Goal: Find specific page/section: Find specific page/section

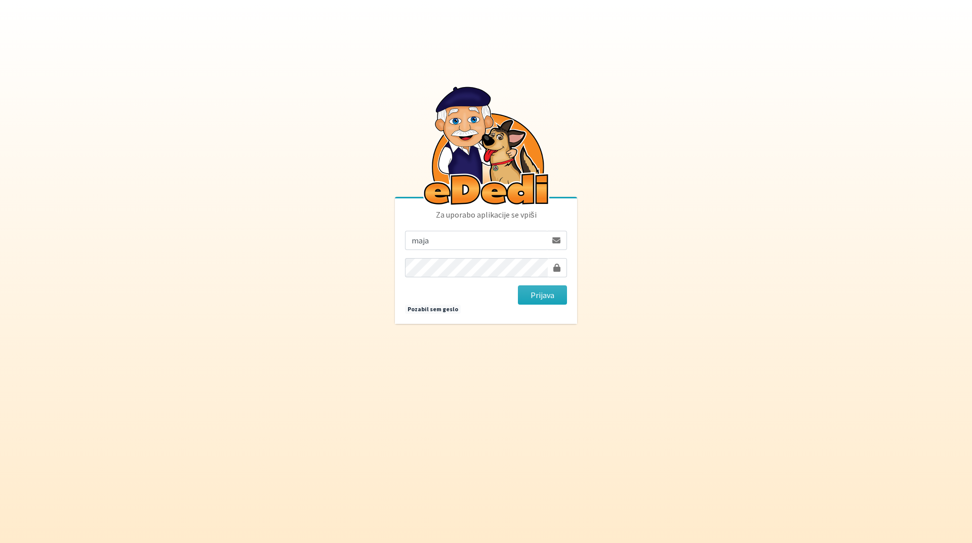
type input "[EMAIL_ADDRESS][DOMAIN_NAME]"
click at [518, 286] on button "Prijava" at bounding box center [542, 295] width 49 height 19
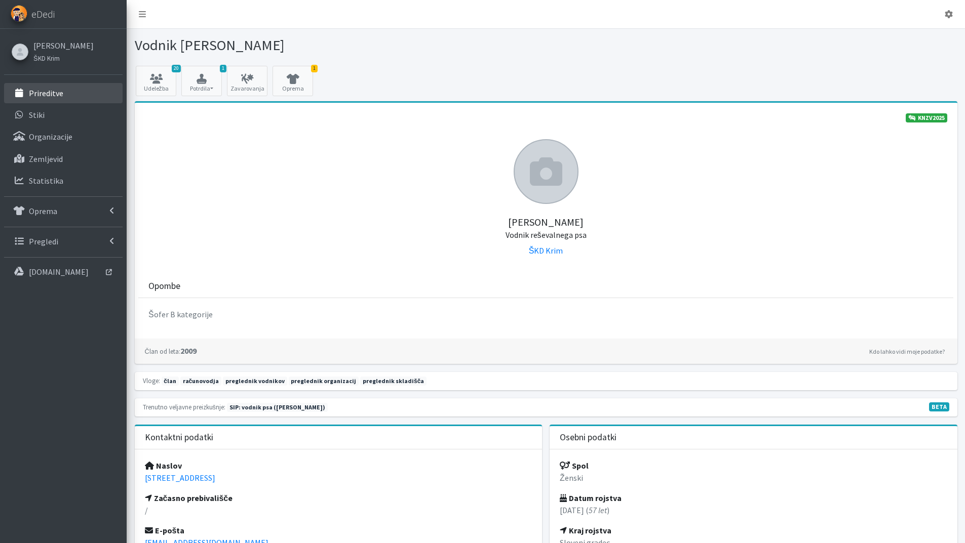
click at [61, 93] on p "Prireditve" at bounding box center [46, 93] width 34 height 10
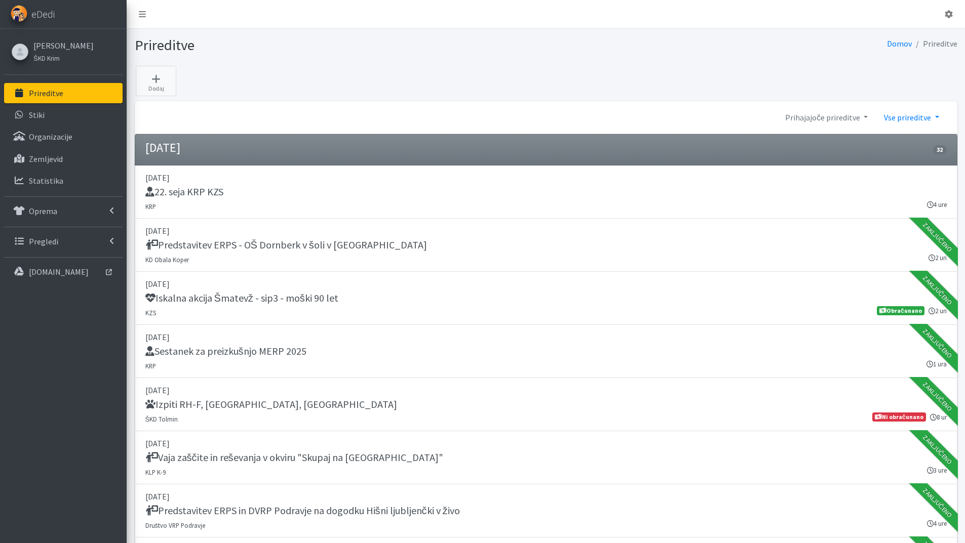
click at [938, 118] on link "Vse prireditve" at bounding box center [911, 117] width 71 height 20
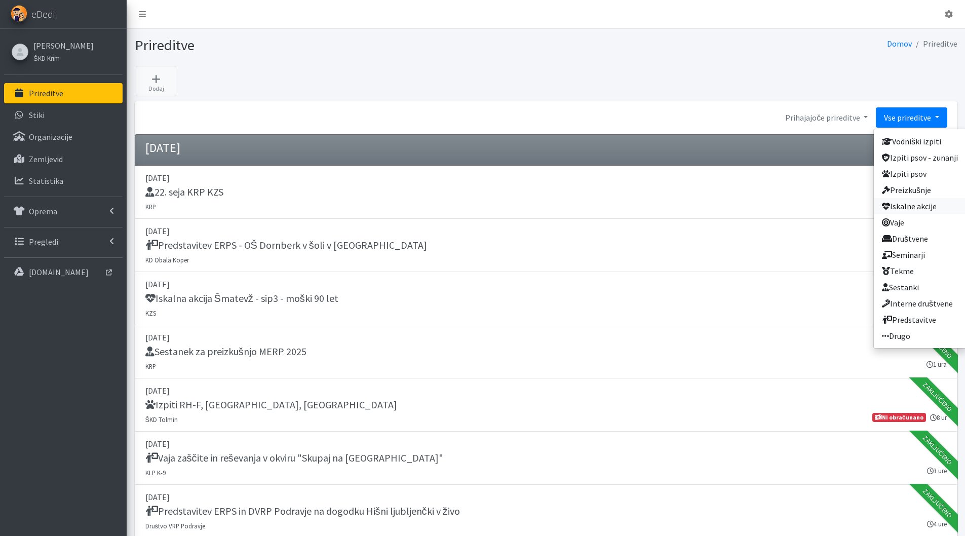
click at [914, 202] on link "Iskalne akcije" at bounding box center [919, 206] width 92 height 16
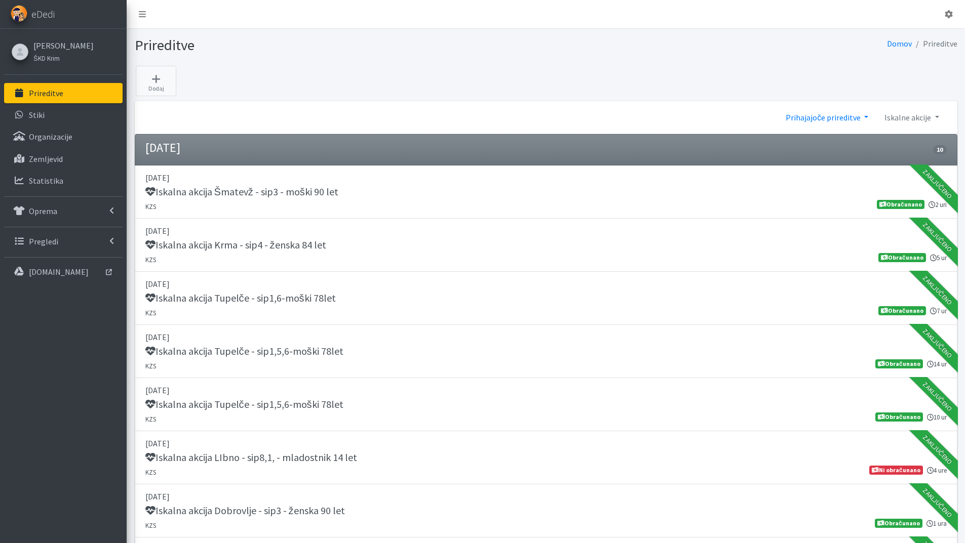
click at [867, 116] on link "Prihajajoče prireditve" at bounding box center [826, 117] width 99 height 20
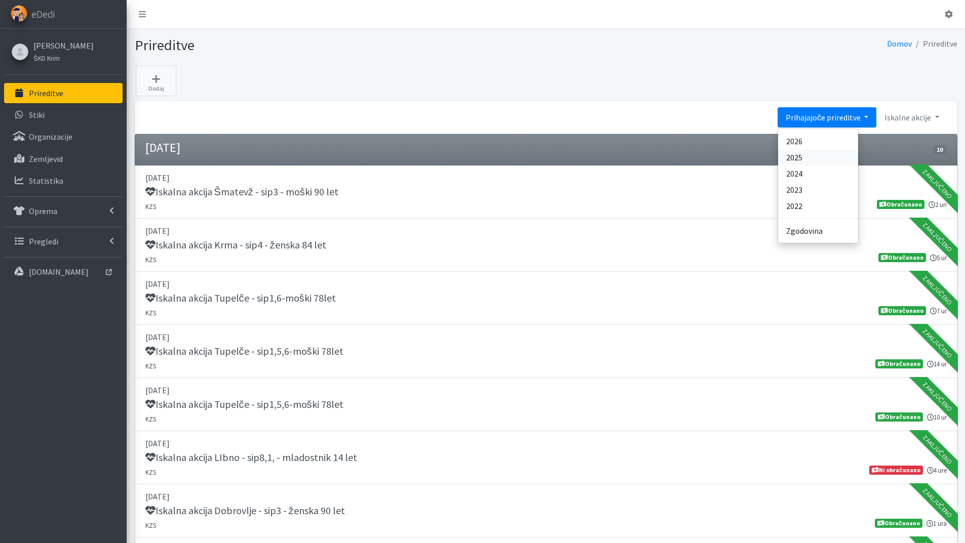
click at [810, 158] on link "2025" at bounding box center [818, 157] width 80 height 16
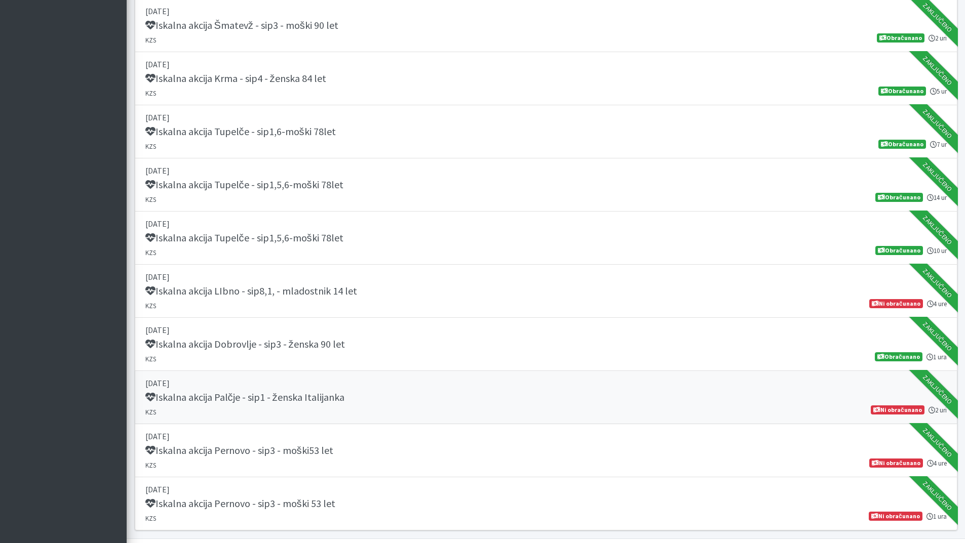
scroll to position [2409, 0]
